Goal: Task Accomplishment & Management: Manage account settings

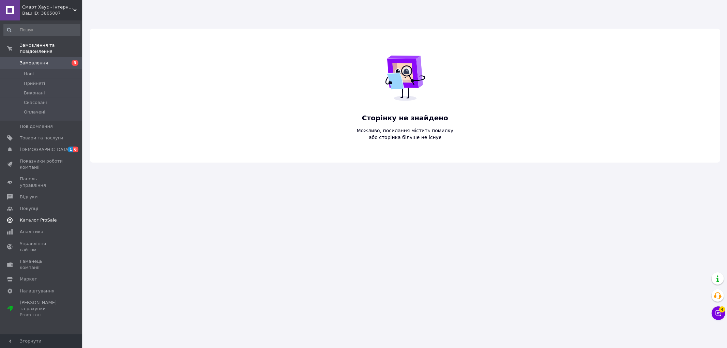
click at [48, 147] on span "[DEMOGRAPHIC_DATA]" at bounding box center [41, 150] width 43 height 6
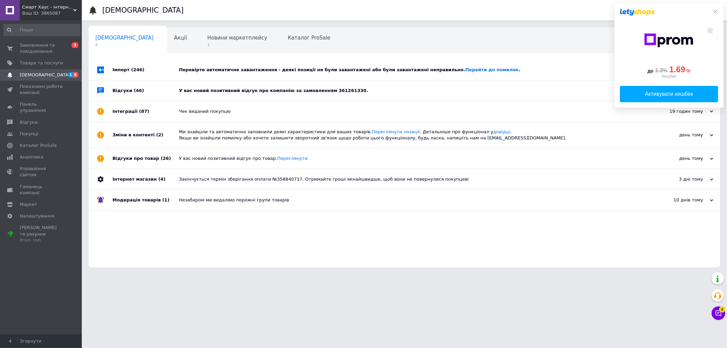
click at [208, 71] on div "Перевірте автоматичне завантаження - деякі позиції не були завантажені або були…" at bounding box center [412, 70] width 466 height 6
click at [207, 44] on span "1" at bounding box center [237, 44] width 60 height 5
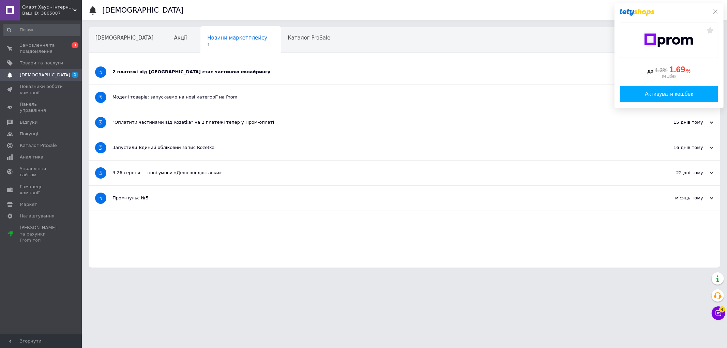
click at [143, 70] on div "2 платежі від Rozetka стає частиною еквайрингу" at bounding box center [378, 72] width 533 height 6
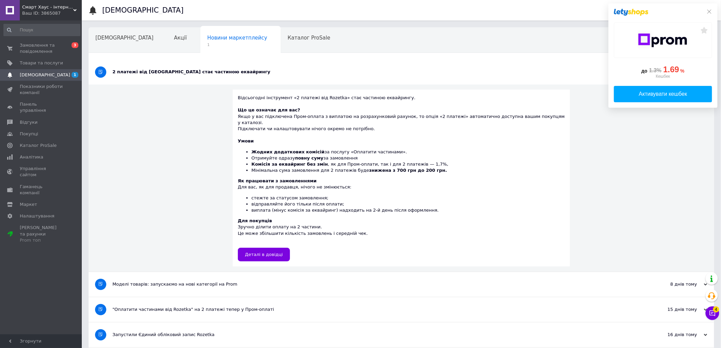
click at [51, 12] on div "Ваш ID: 3865087" at bounding box center [52, 13] width 60 height 6
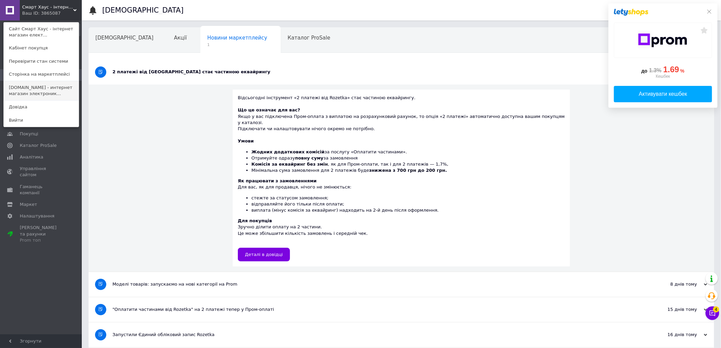
click at [65, 89] on link "смарт.shop - интернет магазин электроник..." at bounding box center [41, 90] width 75 height 19
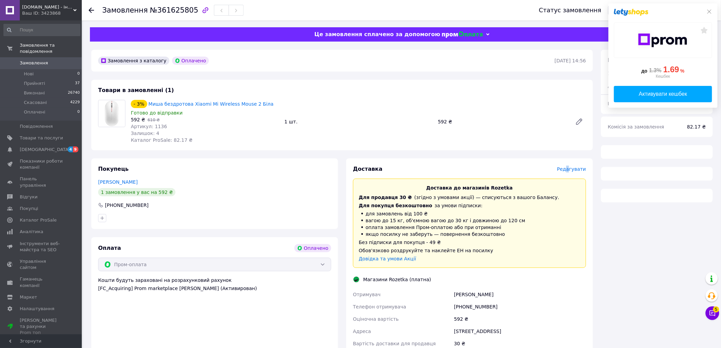
click at [571, 169] on span "Редагувати" at bounding box center [571, 168] width 29 height 5
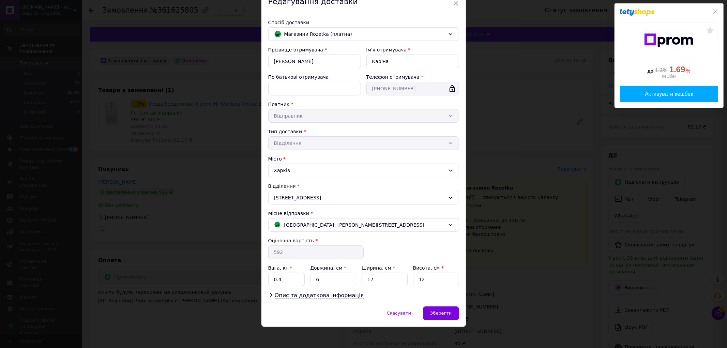
scroll to position [35, 0]
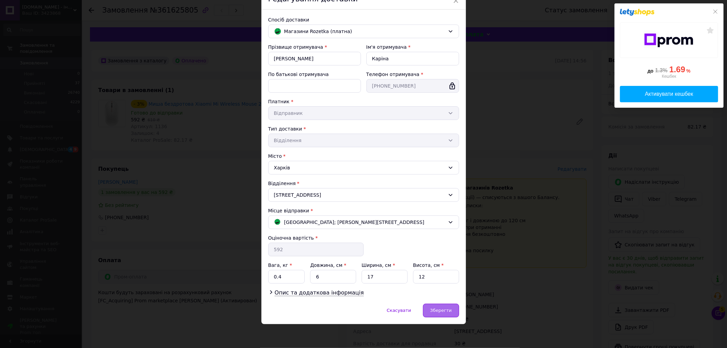
click at [441, 308] on span "Зберегти" at bounding box center [440, 310] width 21 height 5
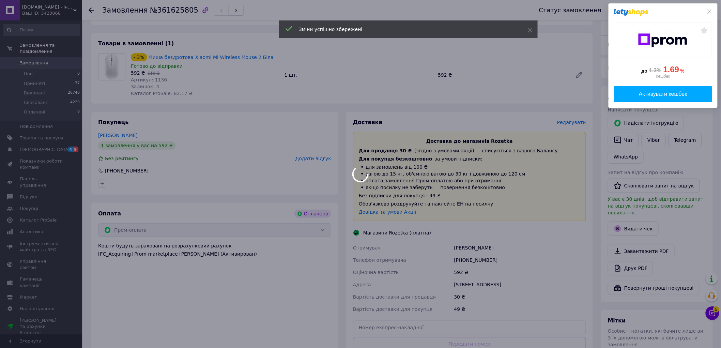
scroll to position [113, 0]
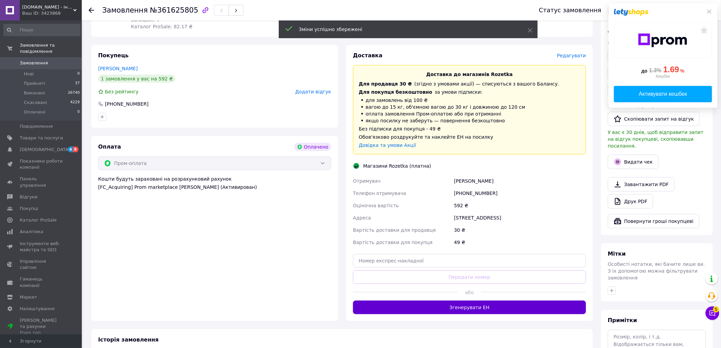
click at [481, 308] on button "Згенерувати ЕН" at bounding box center [469, 308] width 233 height 14
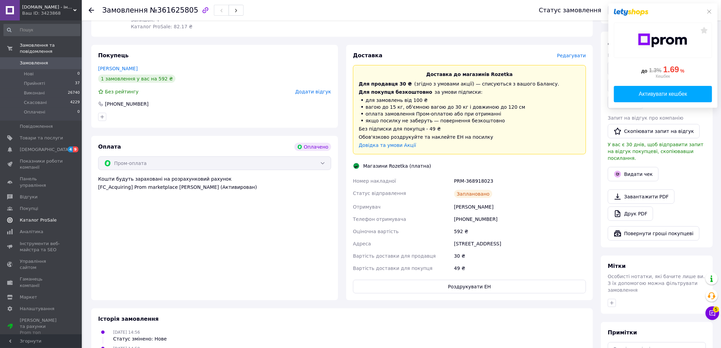
click at [65, 147] on span "4 9" at bounding box center [72, 150] width 19 height 6
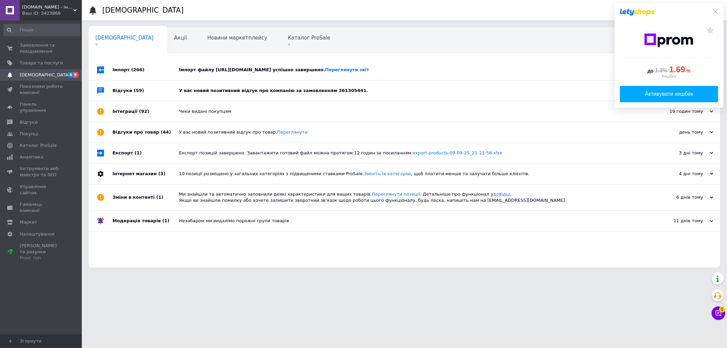
click at [195, 68] on div "Імпорт файлу https://smartshop.salesdrive.me/export/yml/export.yml?publicKey=JA…" at bounding box center [412, 70] width 466 height 6
click at [211, 69] on div "Імпорт файлу https://smartshop.salesdrive.me/export/yml/export.yml?publicKey=JA…" at bounding box center [412, 70] width 466 height 6
click at [208, 93] on div "У вас новий позитивний відгук про компанію за замовленням 361305441." at bounding box center [412, 91] width 466 height 6
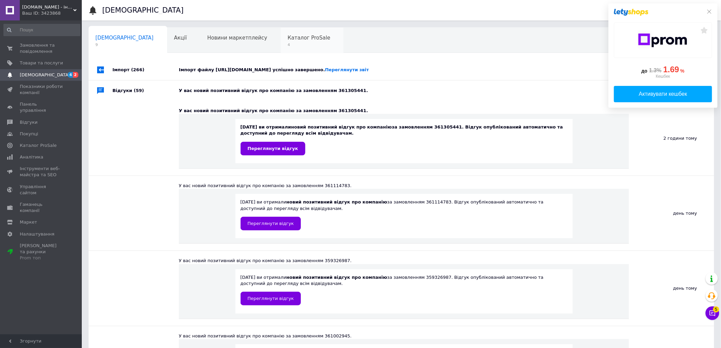
click at [281, 41] on div "Каталог ProSale 4" at bounding box center [312, 41] width 63 height 26
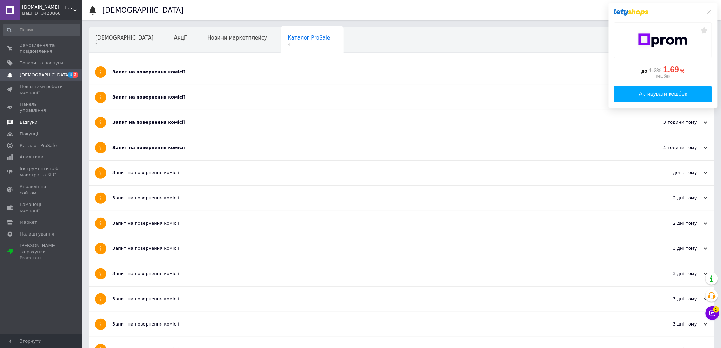
click at [35, 119] on span "Відгуки" at bounding box center [41, 122] width 43 height 6
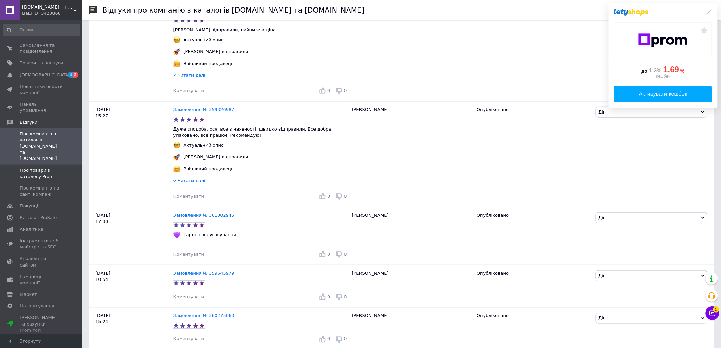
scroll to position [227, 0]
click at [45, 167] on span "Про товари з каталогу Prom" at bounding box center [41, 173] width 43 height 12
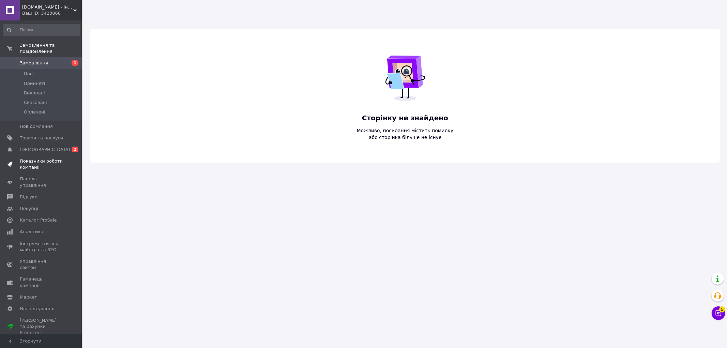
click at [36, 155] on link "Показники роботи компанії" at bounding box center [42, 164] width 84 height 18
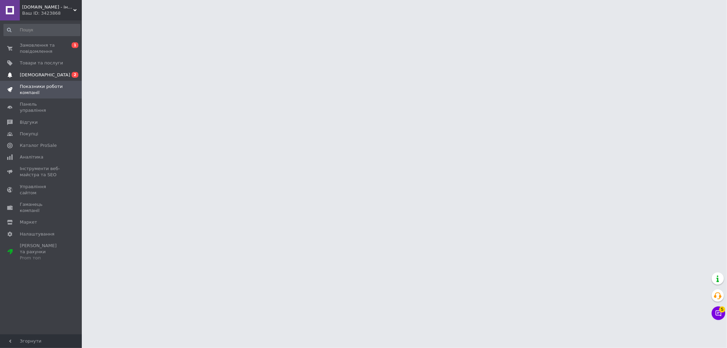
click at [60, 77] on span "[DEMOGRAPHIC_DATA]" at bounding box center [41, 75] width 43 height 6
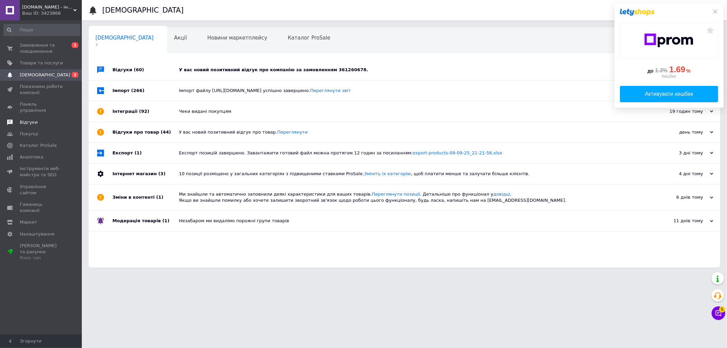
click at [29, 119] on span "Відгуки" at bounding box center [29, 122] width 18 height 6
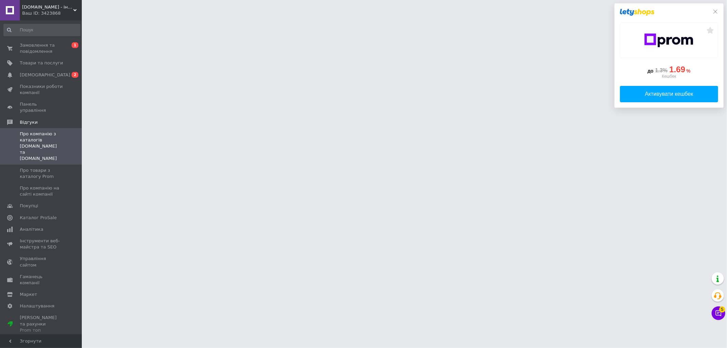
click at [49, 5] on span "[DOMAIN_NAME] - інтернет магазин електроніки" at bounding box center [47, 7] width 51 height 6
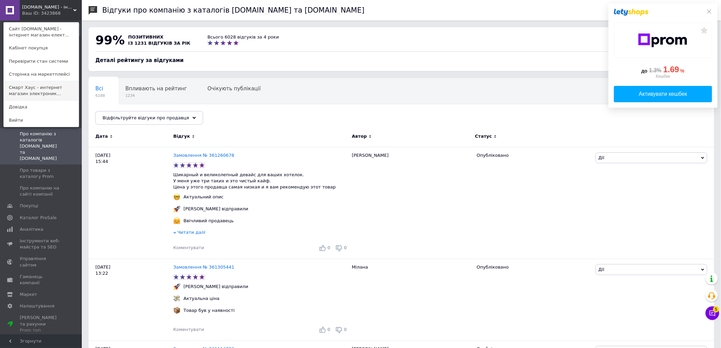
click at [47, 89] on link "Смарт Хаус - интернет магазин электроник..." at bounding box center [41, 90] width 75 height 19
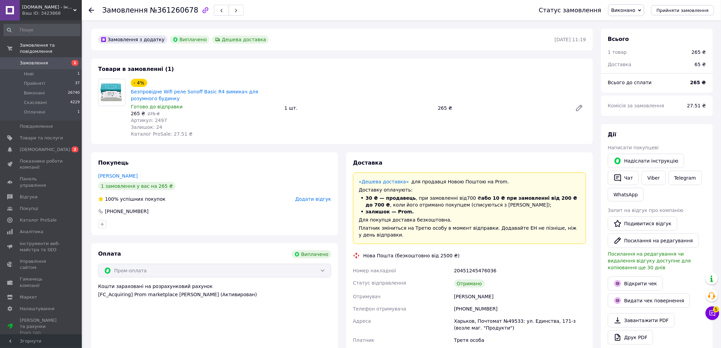
scroll to position [38, 0]
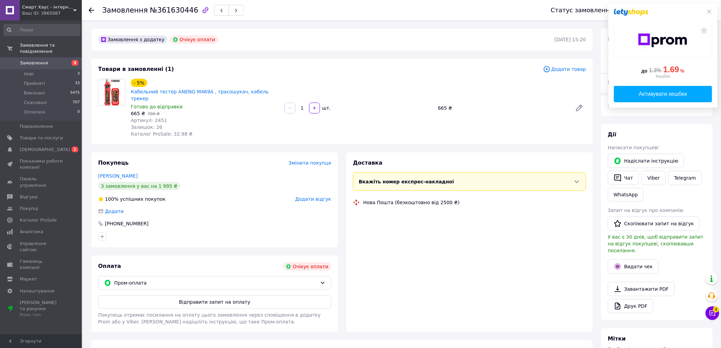
click at [636, 12] on span "Нове" at bounding box center [629, 9] width 12 height 5
click at [710, 12] on icon at bounding box center [710, 12] width 4 height 4
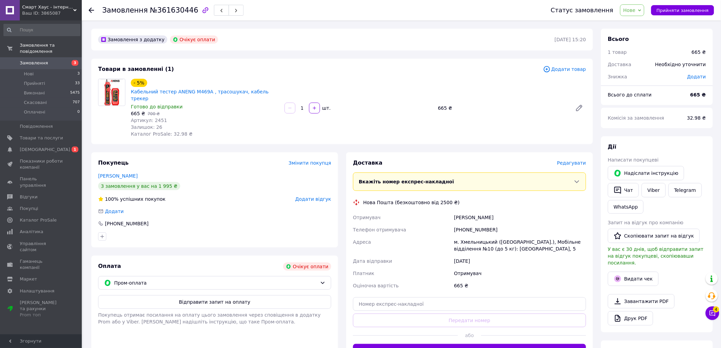
click at [635, 9] on span "Нове" at bounding box center [629, 9] width 12 height 5
click at [637, 43] on li "Скасовано" at bounding box center [636, 44] width 31 height 10
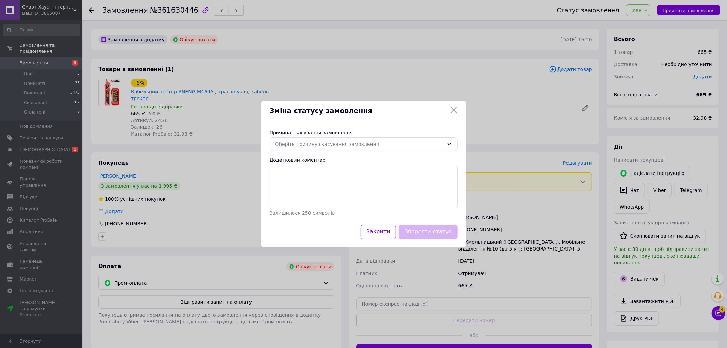
click at [450, 108] on icon at bounding box center [454, 110] width 8 height 8
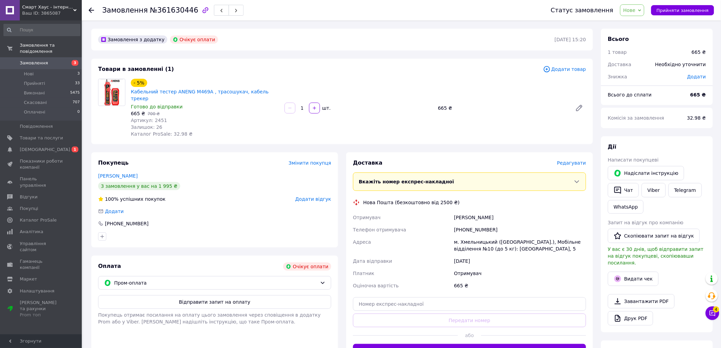
click at [633, 12] on span "Нове" at bounding box center [629, 9] width 12 height 5
click at [637, 39] on li "Скасовано" at bounding box center [636, 44] width 31 height 10
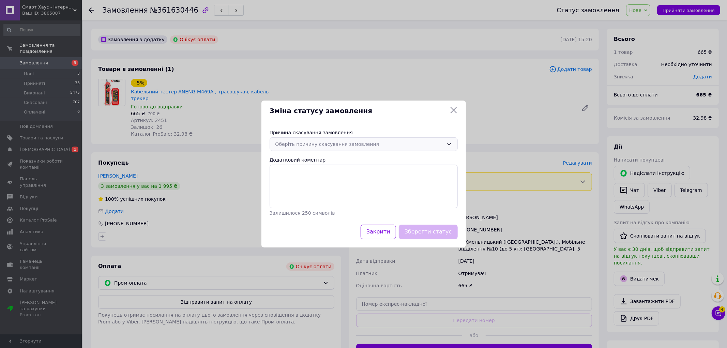
click at [342, 145] on div "Оберіть причину скасування замовлення" at bounding box center [359, 143] width 168 height 7
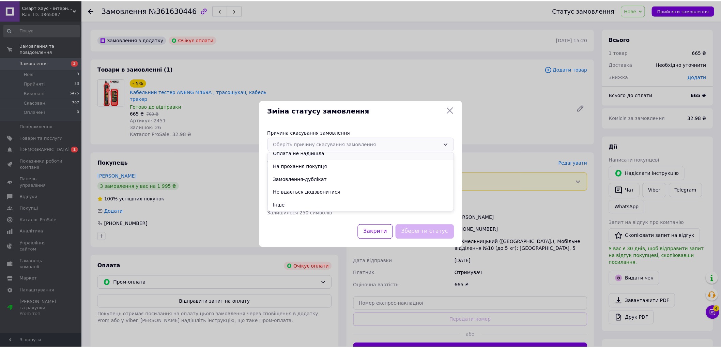
scroll to position [32, 0]
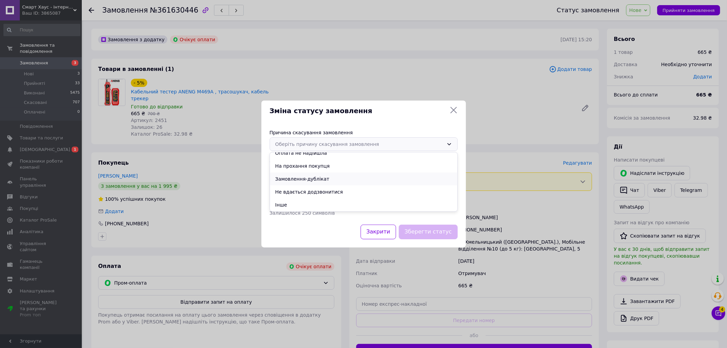
click at [321, 180] on li "Замовлення-дублікат" at bounding box center [363, 178] width 187 height 13
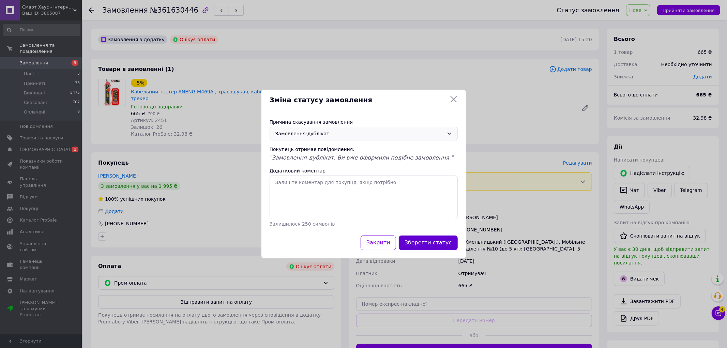
click at [443, 243] on button "Зберегти статус" at bounding box center [428, 243] width 59 height 15
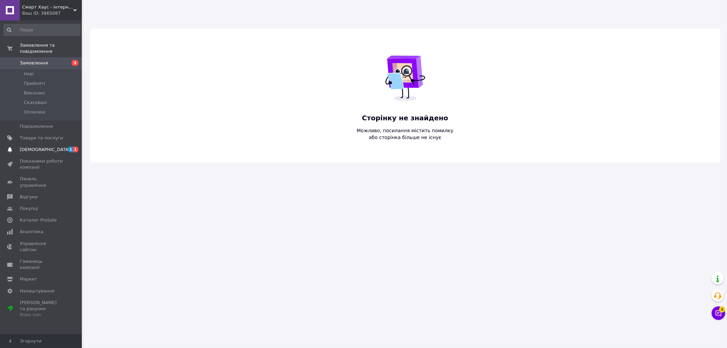
click at [56, 147] on span "[DEMOGRAPHIC_DATA]" at bounding box center [41, 150] width 43 height 6
click at [56, 11] on div "Ваш ID: 3865087" at bounding box center [52, 13] width 60 height 6
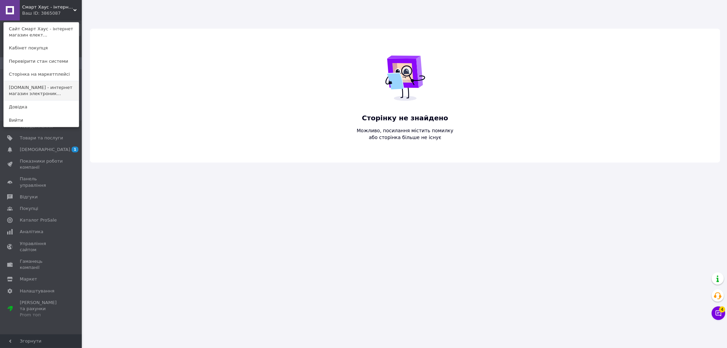
click at [42, 91] on link "смарт.shop - интернет магазин электроник..." at bounding box center [41, 90] width 75 height 19
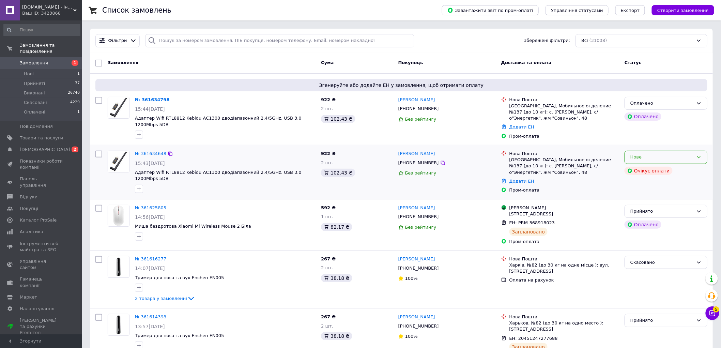
click at [666, 154] on div "Нове" at bounding box center [662, 157] width 63 height 7
click at [639, 190] on li "Скасовано" at bounding box center [666, 196] width 82 height 13
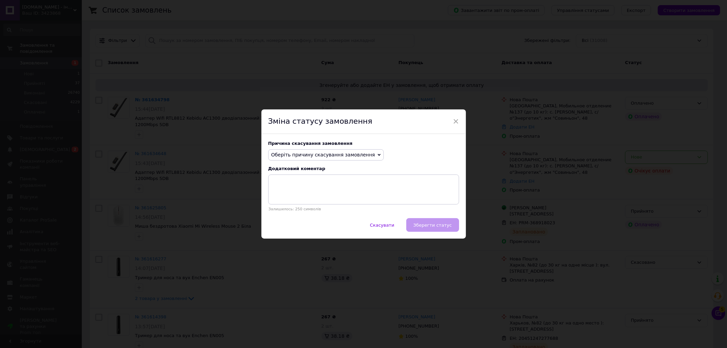
click at [345, 155] on span "Оберіть причину скасування замовлення" at bounding box center [323, 154] width 104 height 5
click at [312, 187] on li "Оплата не надійшла" at bounding box center [326, 187] width 115 height 10
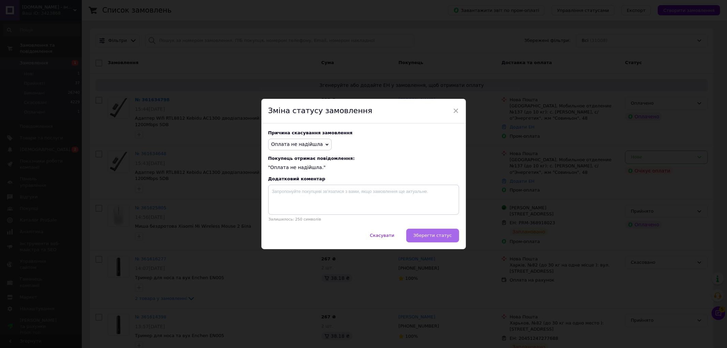
click at [432, 238] on span "Зберегти статус" at bounding box center [432, 235] width 39 height 5
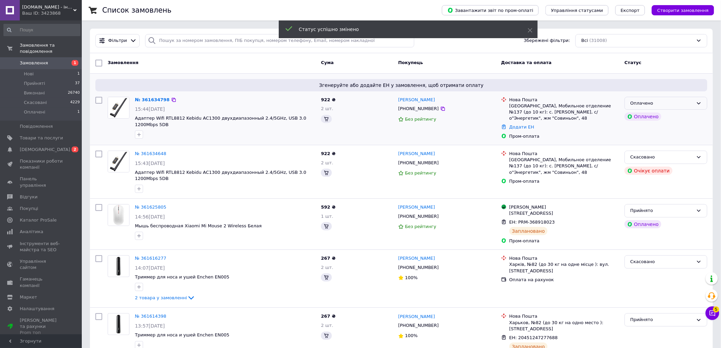
click at [637, 102] on div "Оплачено" at bounding box center [662, 103] width 63 height 7
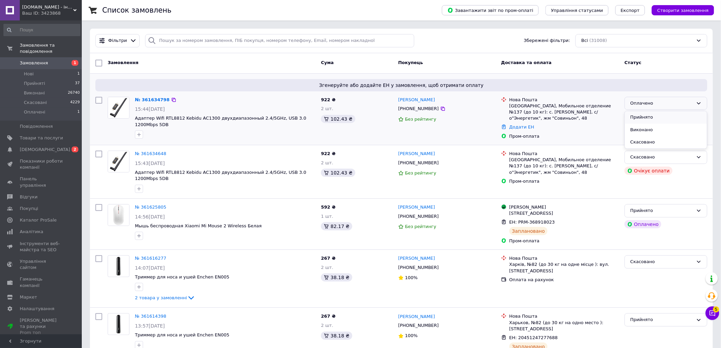
click at [645, 116] on li "Прийнято" at bounding box center [666, 117] width 82 height 13
